Goal: Task Accomplishment & Management: Use online tool/utility

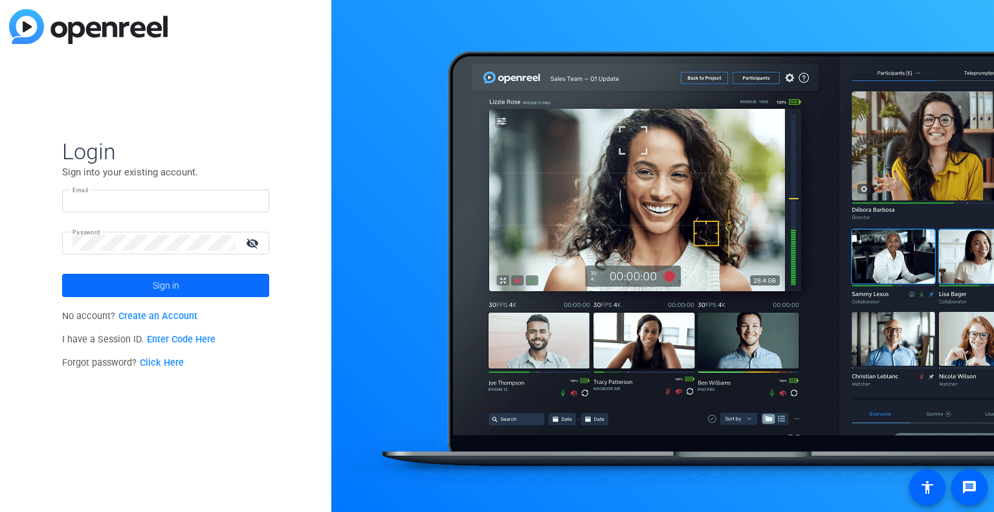
type input "ldefranchi@axway.com"
click at [155, 283] on span "Sign in" at bounding box center [166, 285] width 27 height 32
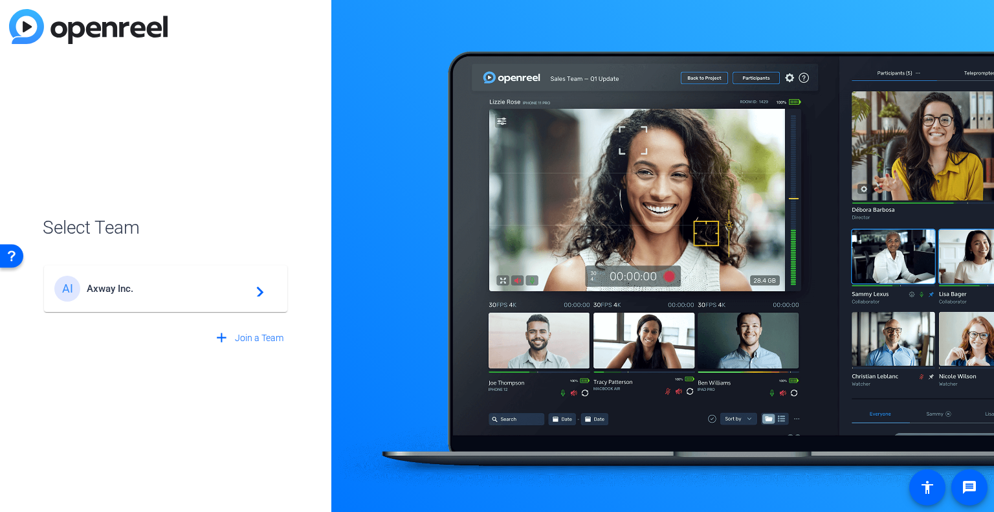
click at [196, 299] on div "AI Axway Inc. navigate_next" at bounding box center [165, 289] width 223 height 26
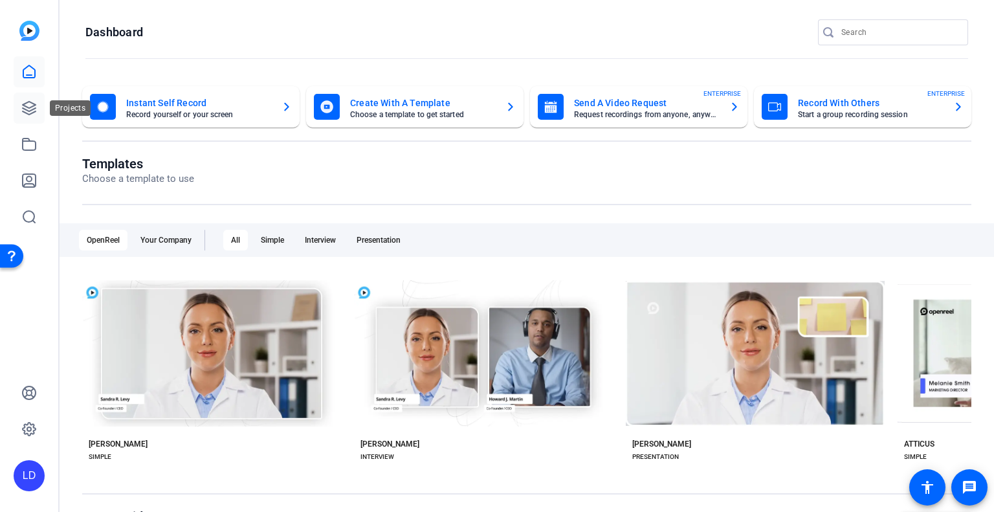
click at [17, 111] on link at bounding box center [29, 107] width 31 height 31
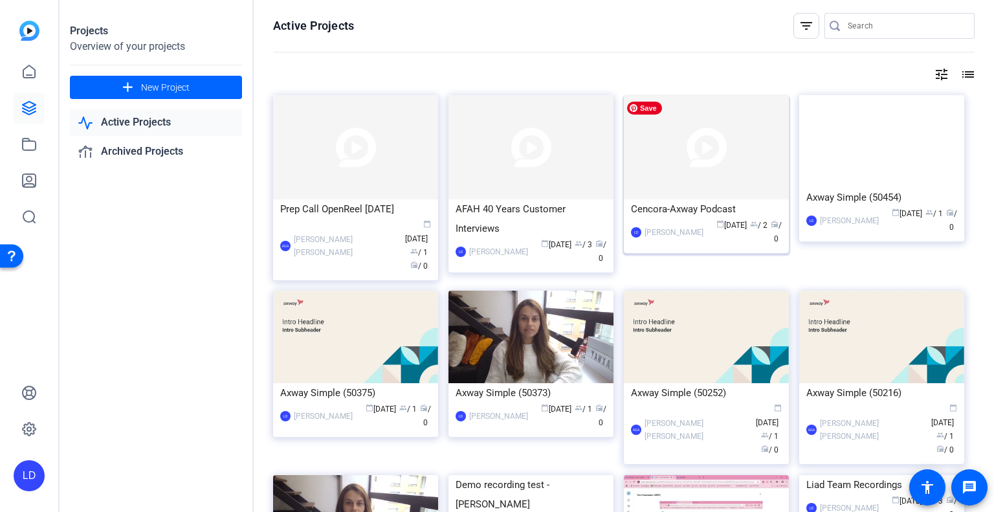
click at [753, 177] on img at bounding box center [706, 147] width 165 height 104
click at [334, 164] on img at bounding box center [355, 147] width 165 height 104
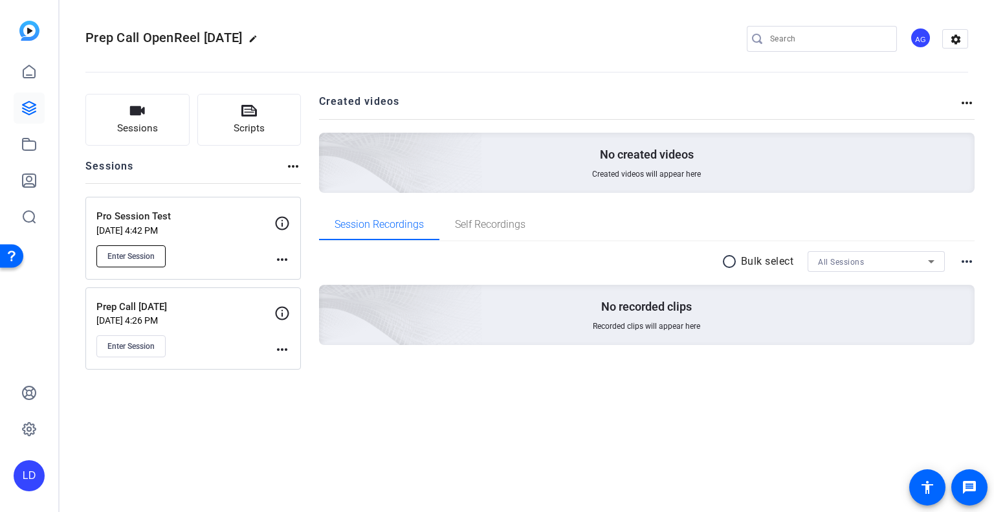
click at [122, 251] on span "Enter Session" at bounding box center [130, 256] width 47 height 10
